Goal: Task Accomplishment & Management: Manage account settings

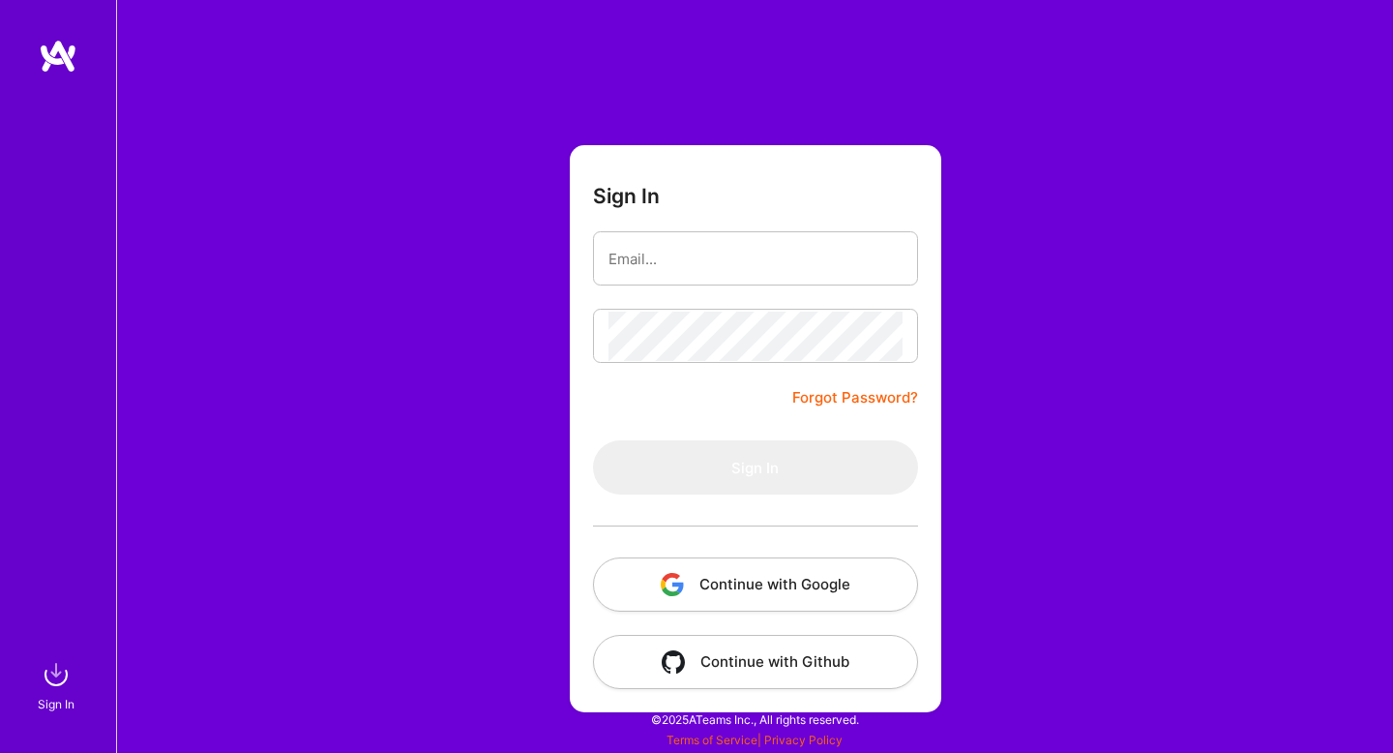
click at [796, 584] on button "Continue with Google" at bounding box center [755, 584] width 325 height 54
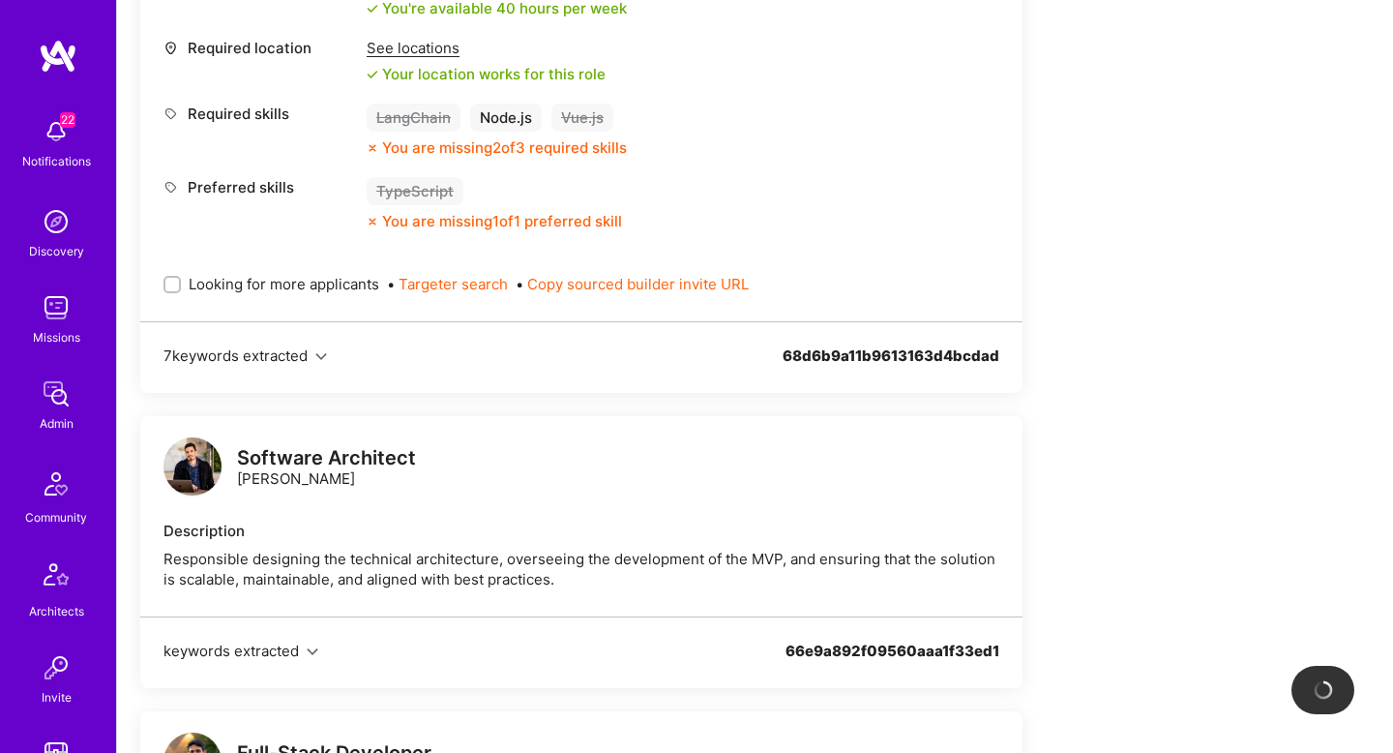
scroll to position [957, 0]
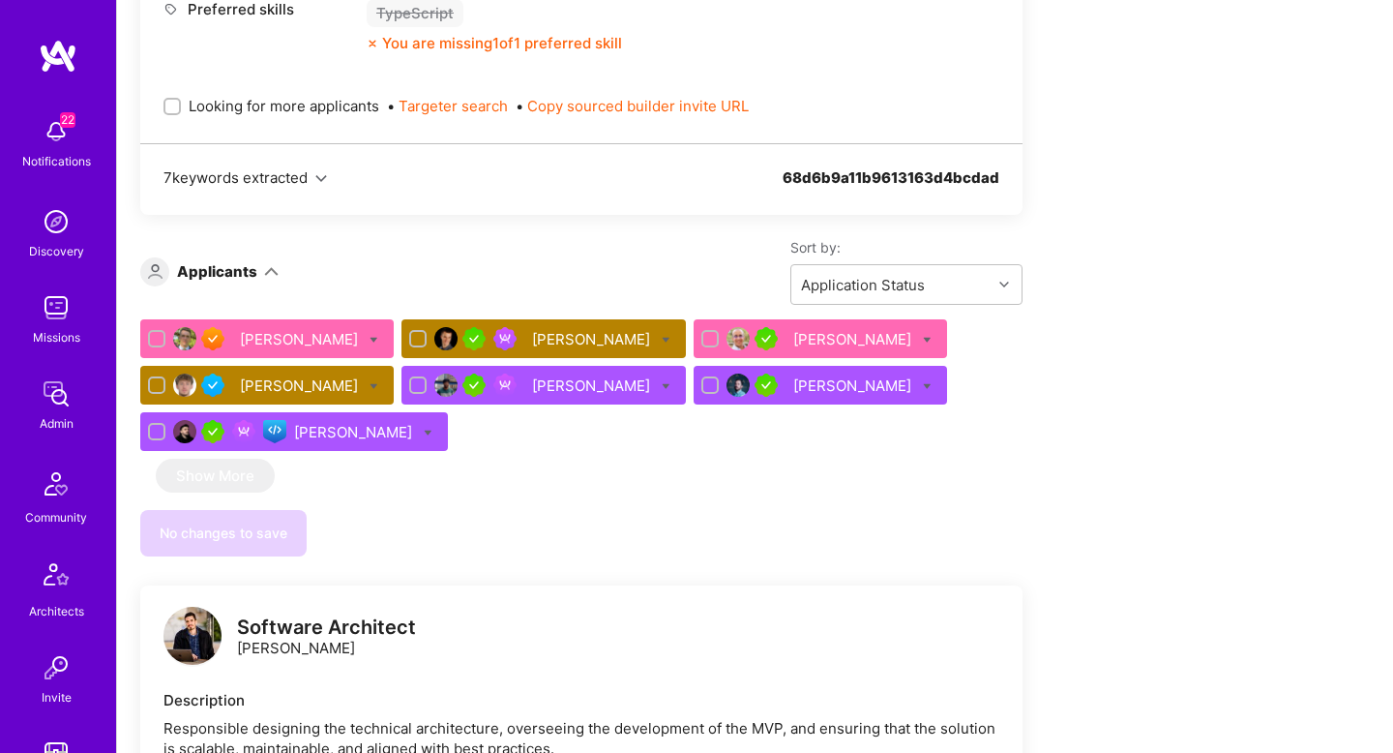
click at [662, 343] on icon at bounding box center [666, 340] width 9 height 9
checkbox input "true"
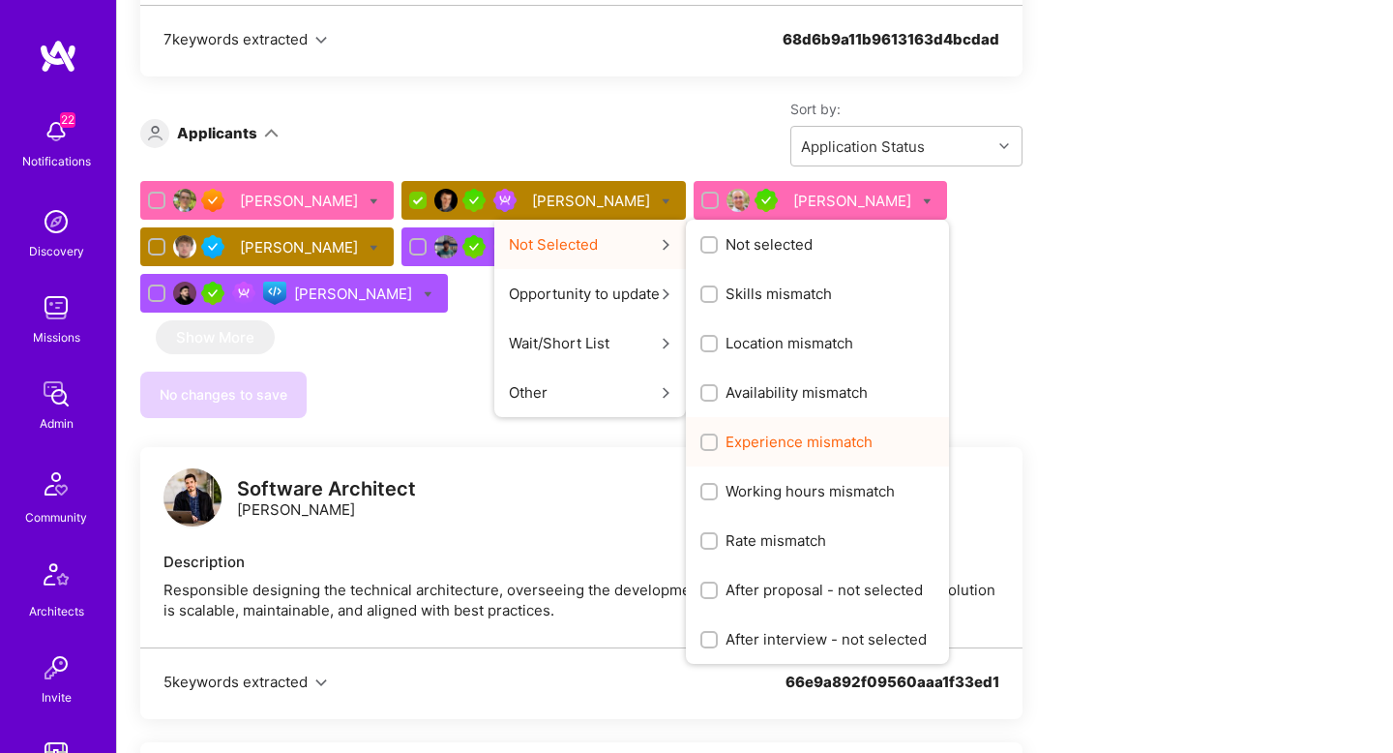
scroll to position [1100, 0]
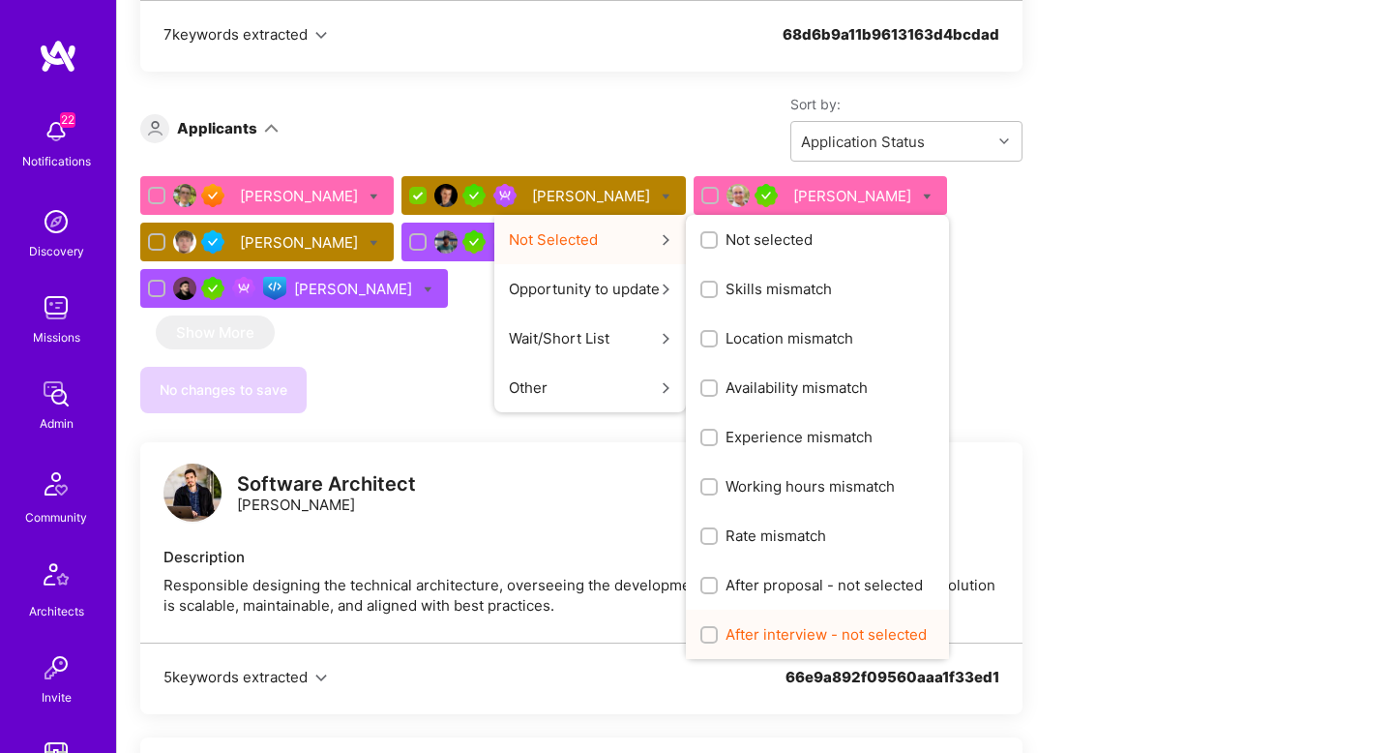
click at [726, 631] on span "After interview - not selected" at bounding box center [826, 634] width 201 height 20
click at [712, 631] on input "After interview - not selected" at bounding box center [711, 636] width 14 height 14
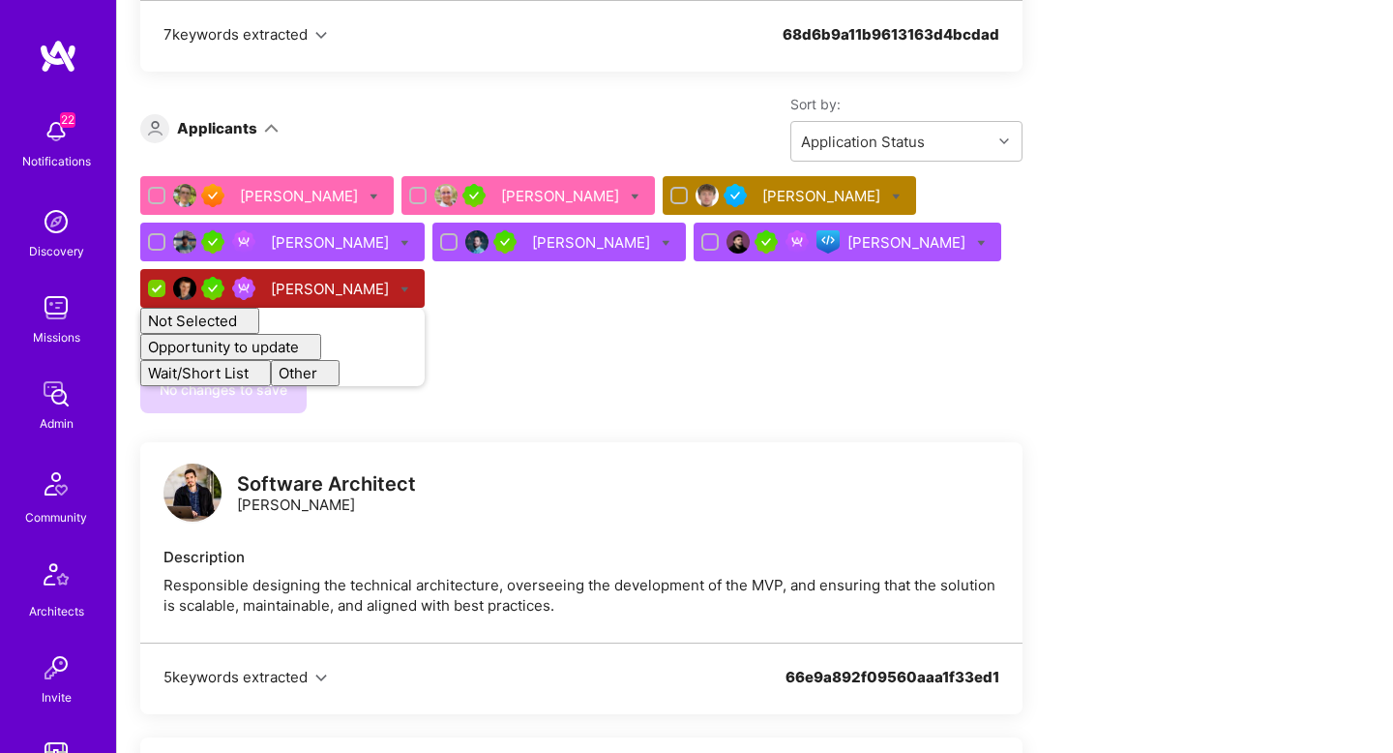
checkbox input "false"
click at [553, 303] on div "Bruno Leite David Beja Michal Noszczak Gnyanendra Madishetty Lucas Arruda Nikol…" at bounding box center [581, 245] width 882 height 139
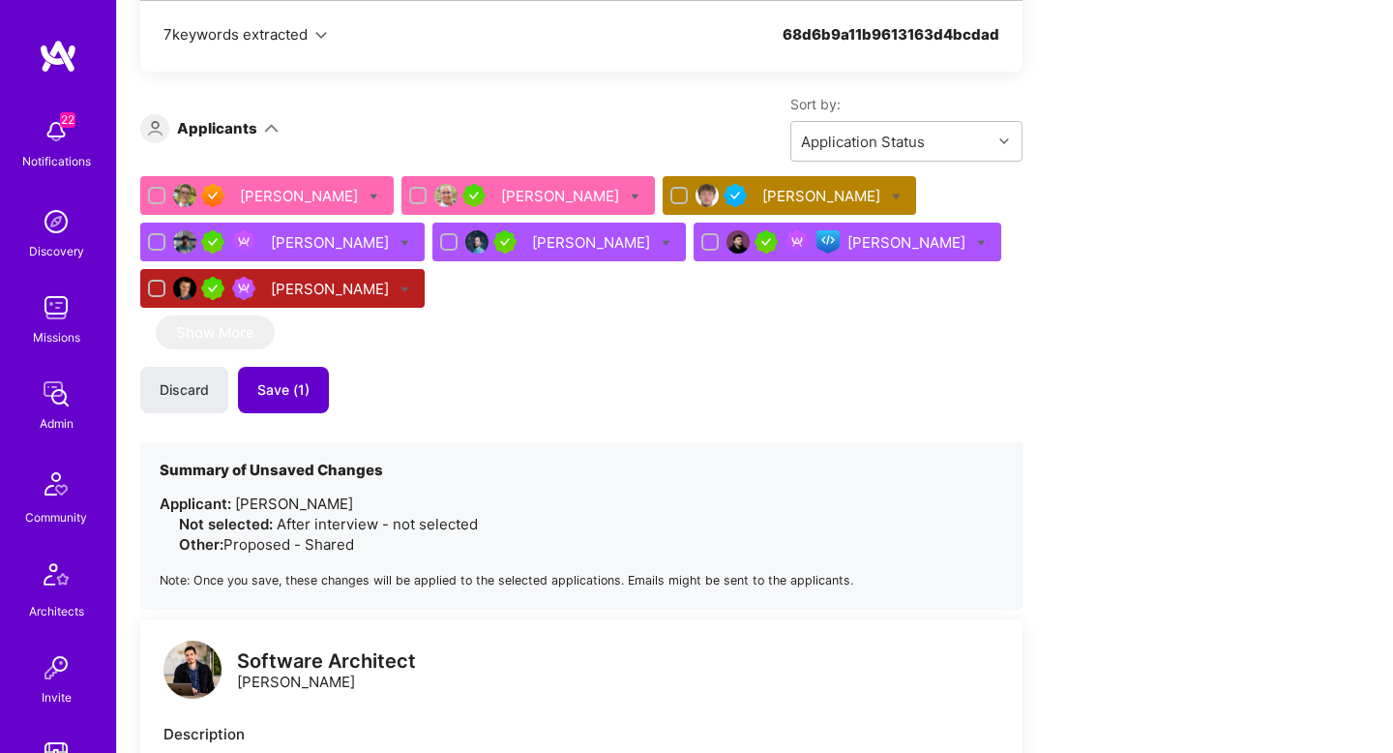
click at [282, 393] on span "Save (1)" at bounding box center [283, 389] width 52 height 19
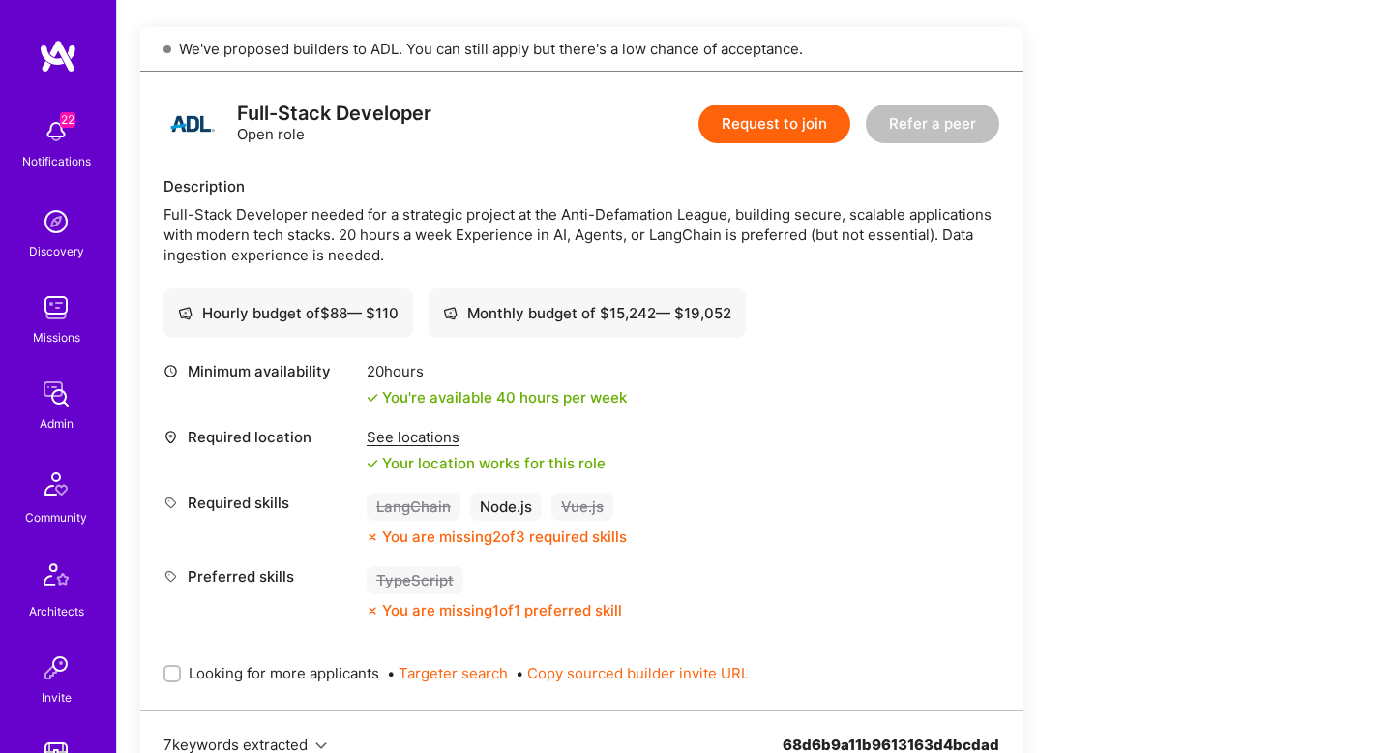
scroll to position [39, 0]
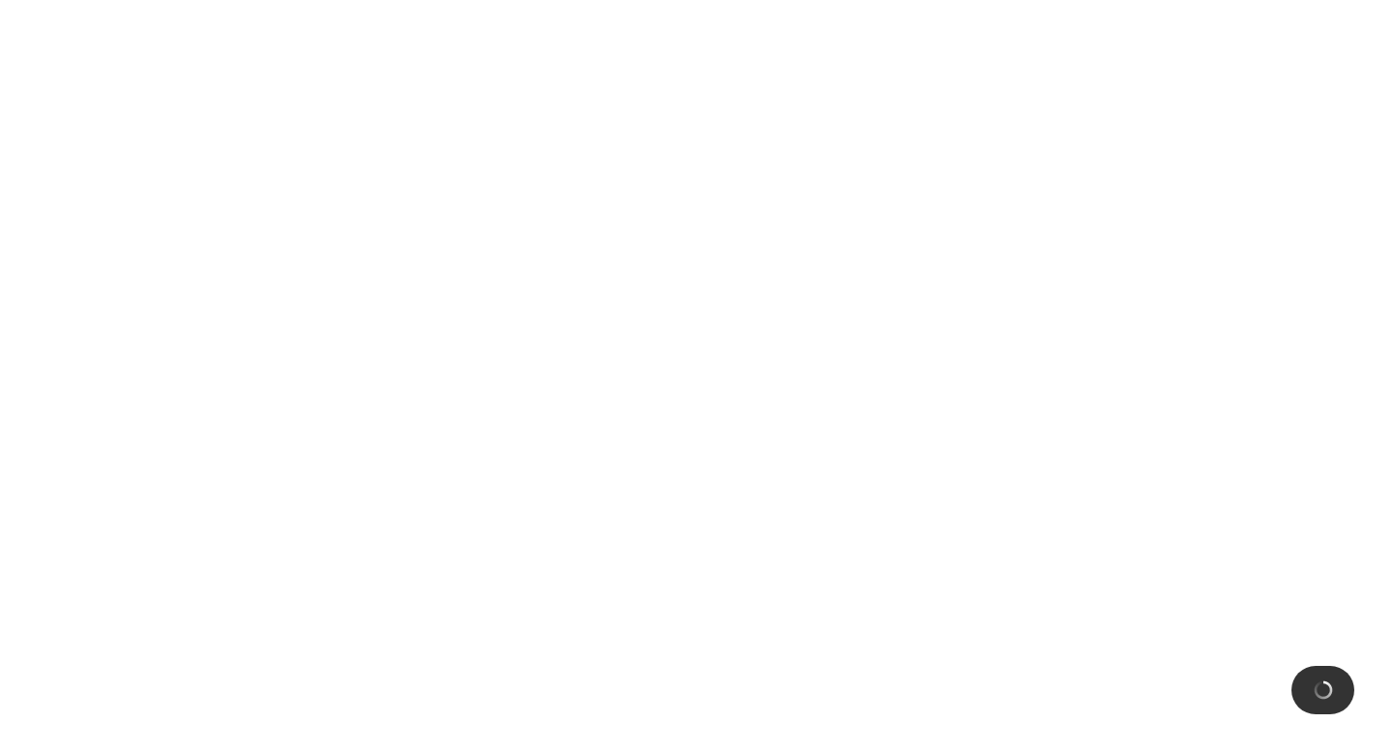
scroll to position [1601, 0]
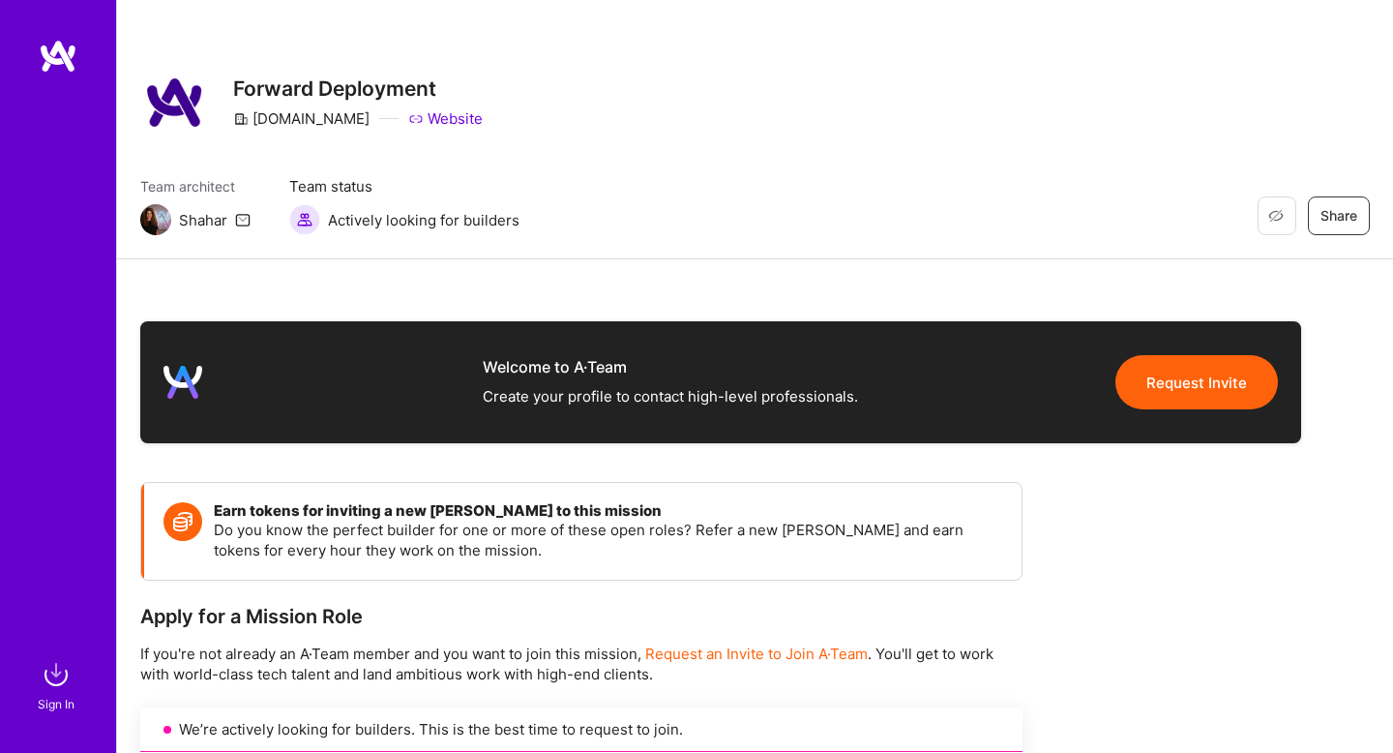
scroll to position [1209, 0]
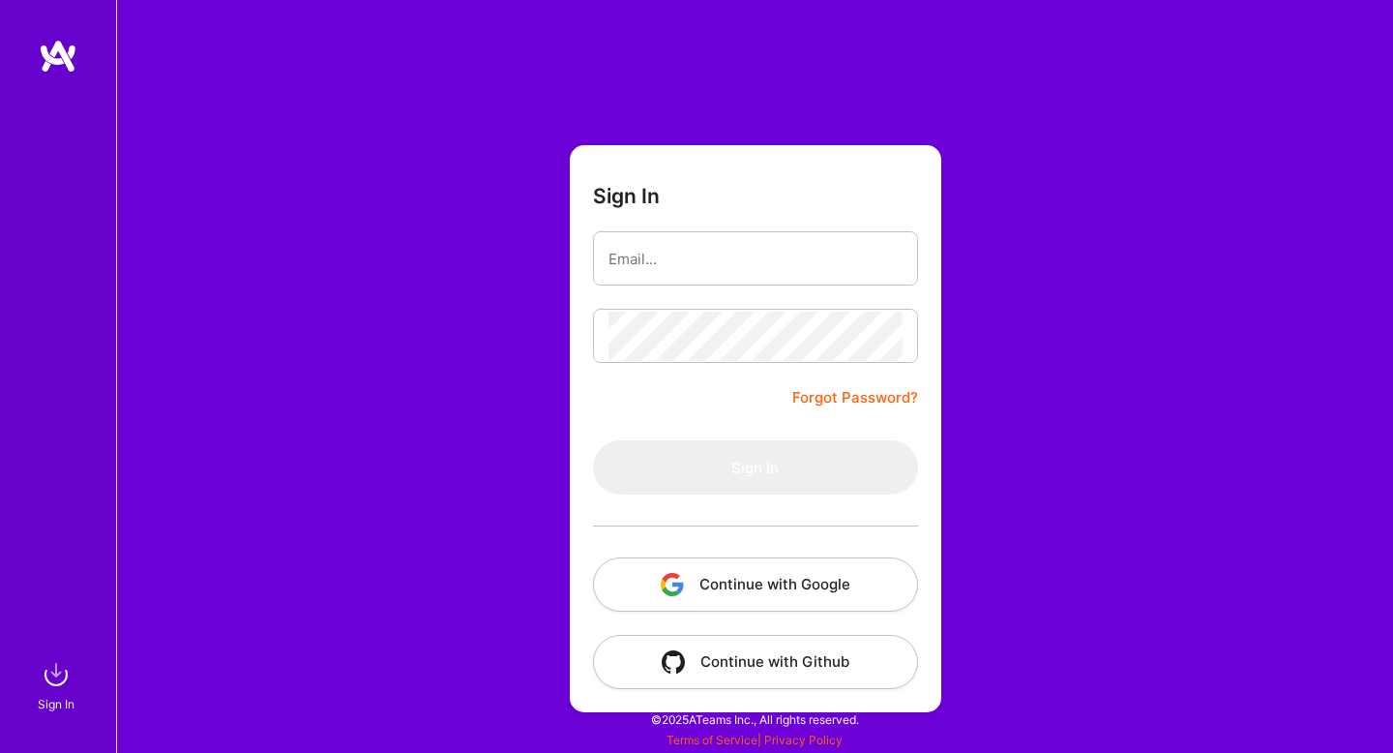
click at [798, 575] on button "Continue with Google" at bounding box center [755, 584] width 325 height 54
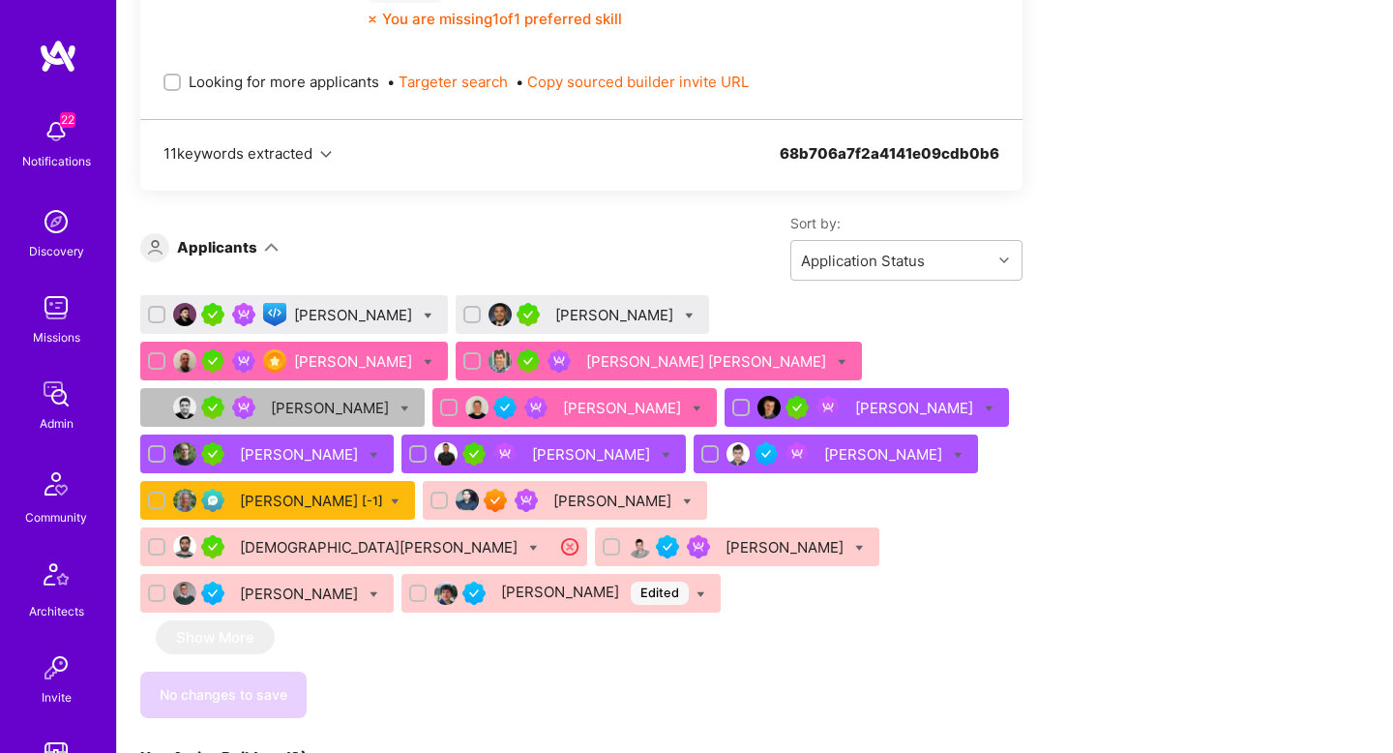
scroll to position [1255, 0]
